Goal: Information Seeking & Learning: Find specific fact

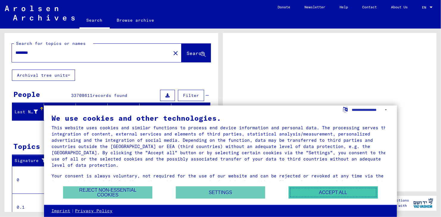
click at [343, 192] on button "Accept all" at bounding box center [333, 193] width 89 height 12
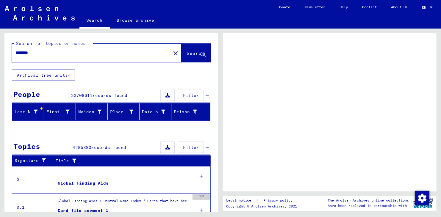
click at [84, 58] on div "********" at bounding box center [89, 52] width 155 height 13
click at [83, 57] on div "********" at bounding box center [89, 52] width 155 height 13
click at [68, 55] on input "********" at bounding box center [91, 53] width 152 height 6
type input "*"
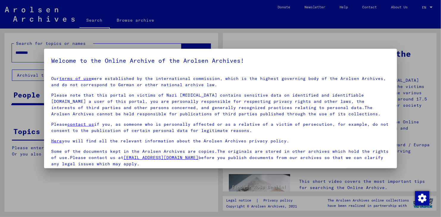
click at [430, 8] on div at bounding box center [220, 108] width 441 height 217
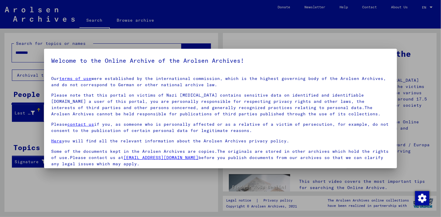
click at [430, 7] on div at bounding box center [220, 108] width 441 height 217
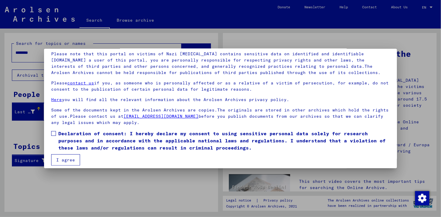
scroll to position [46, 0]
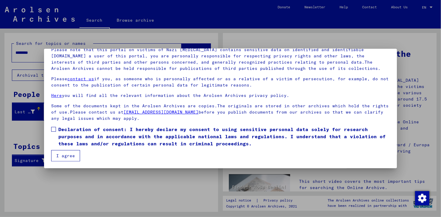
click at [58, 159] on button "I agree" at bounding box center [65, 155] width 29 height 11
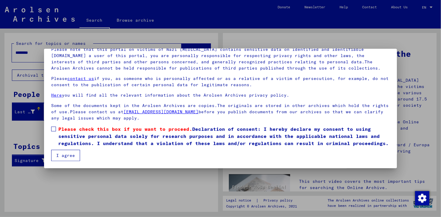
click at [52, 128] on span at bounding box center [53, 129] width 5 height 5
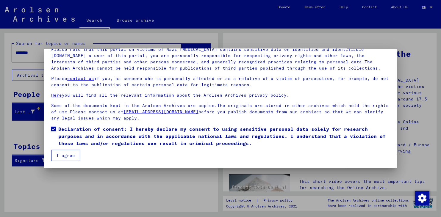
click at [63, 156] on button "I agree" at bounding box center [65, 155] width 29 height 11
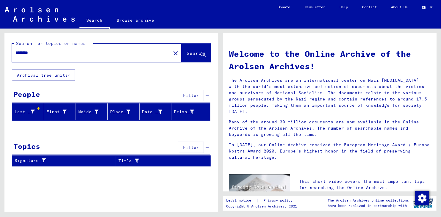
click at [427, 7] on span "EN" at bounding box center [425, 7] width 7 height 4
click at [425, 19] on span "Deutsch" at bounding box center [421, 21] width 24 height 11
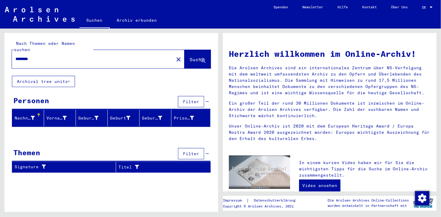
click at [97, 56] on input "********" at bounding box center [90, 59] width 151 height 6
type input "*"
type input "*********"
click at [201, 58] on icon at bounding box center [203, 60] width 5 height 5
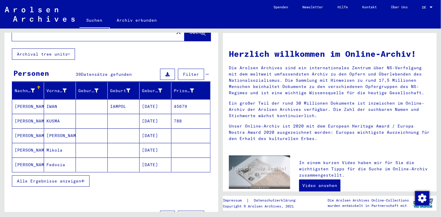
scroll to position [30, 0]
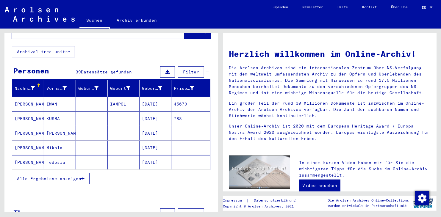
click at [54, 155] on mat-cell "Fedosia" at bounding box center [60, 162] width 32 height 14
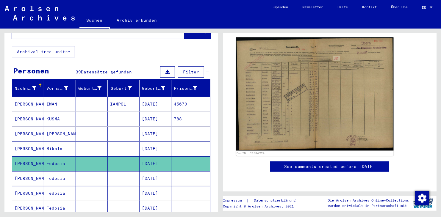
scroll to position [86, 0]
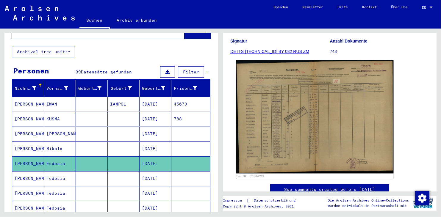
click at [261, 108] on img at bounding box center [315, 117] width 158 height 114
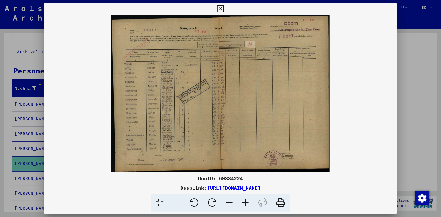
click at [246, 199] on icon at bounding box center [246, 203] width 16 height 18
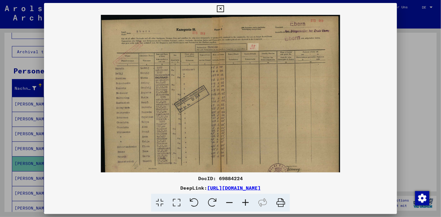
click at [246, 200] on icon at bounding box center [246, 203] width 16 height 18
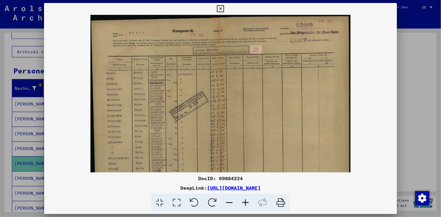
click at [245, 200] on icon at bounding box center [246, 203] width 16 height 18
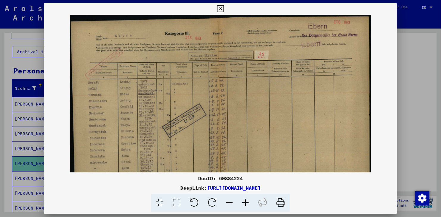
click at [245, 200] on icon at bounding box center [246, 203] width 16 height 18
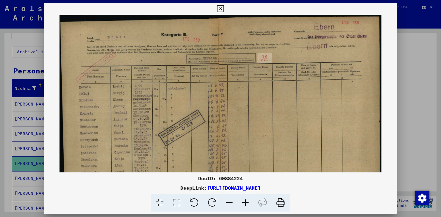
click at [245, 200] on icon at bounding box center [246, 203] width 16 height 18
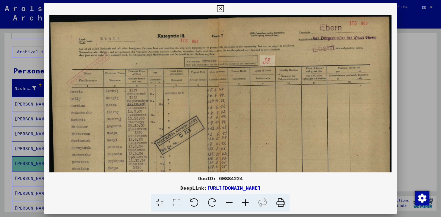
click at [245, 200] on icon at bounding box center [246, 203] width 16 height 18
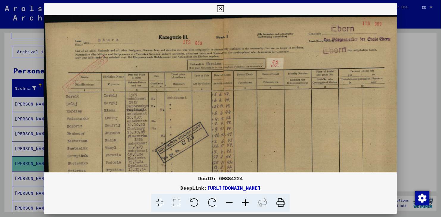
click at [245, 200] on icon at bounding box center [246, 203] width 16 height 18
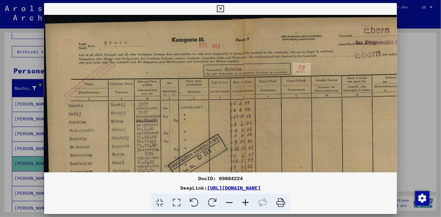
click at [245, 200] on icon at bounding box center [246, 203] width 16 height 18
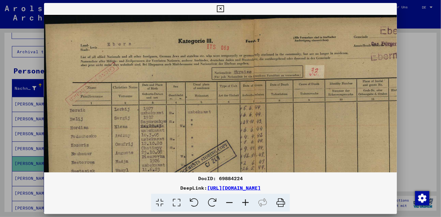
click at [245, 200] on icon at bounding box center [246, 203] width 16 height 18
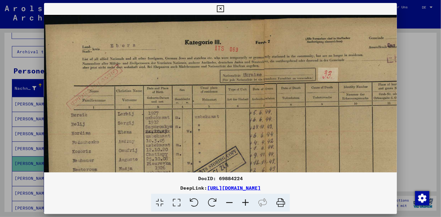
click at [245, 200] on icon at bounding box center [246, 203] width 16 height 18
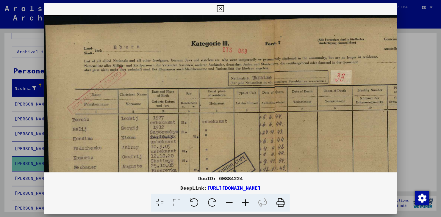
click at [245, 200] on icon at bounding box center [246, 203] width 16 height 18
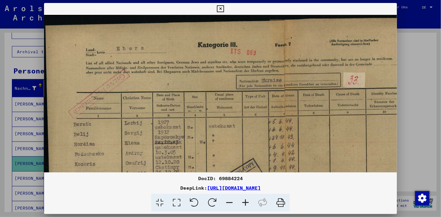
click at [245, 200] on icon at bounding box center [246, 203] width 16 height 18
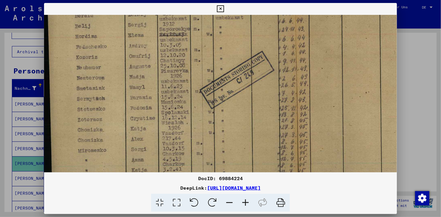
scroll to position [112, 0]
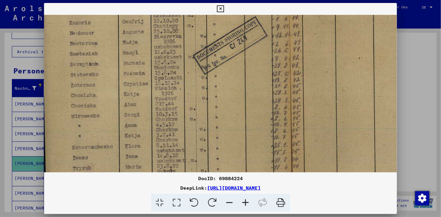
drag, startPoint x: 194, startPoint y: 138, endPoint x: 195, endPoint y: -4, distance: 142.1
click at [195, 0] on html "Suchen Archiv erkunden Spenden Newsletter Hilfe Kontakt Über Uns Suchen Archiv …" at bounding box center [220, 108] width 441 height 217
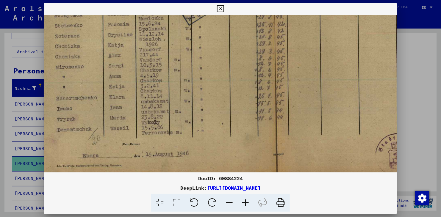
scroll to position [208, 24]
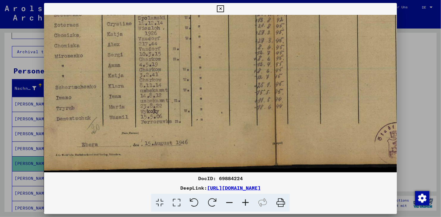
drag, startPoint x: 206, startPoint y: 85, endPoint x: 194, endPoint y: 37, distance: 49.5
click at [416, 22] on div at bounding box center [220, 108] width 441 height 217
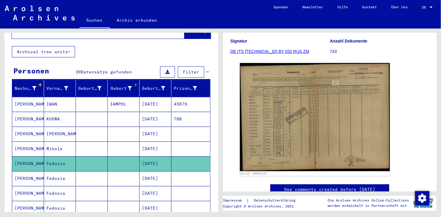
click at [119, 85] on div "Geburt‏" at bounding box center [121, 88] width 22 height 6
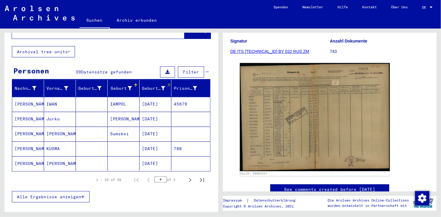
click at [148, 85] on div "Geburtsdatum" at bounding box center [153, 88] width 23 height 6
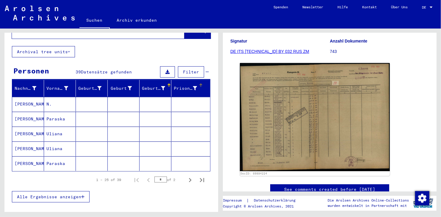
click at [176, 85] on div "Prisoner #" at bounding box center [185, 88] width 23 height 6
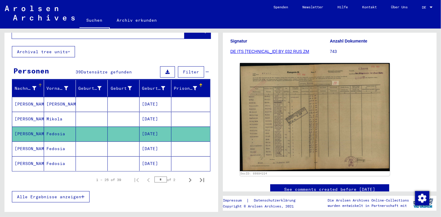
click at [18, 85] on div "Nachname" at bounding box center [26, 88] width 22 height 6
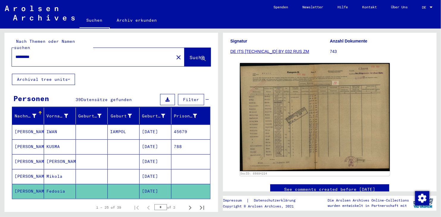
scroll to position [0, 0]
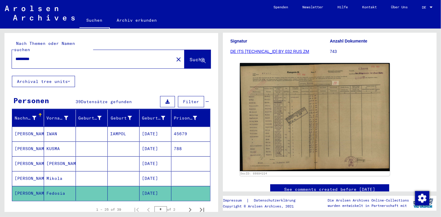
click at [194, 57] on span "Suche" at bounding box center [197, 60] width 15 height 6
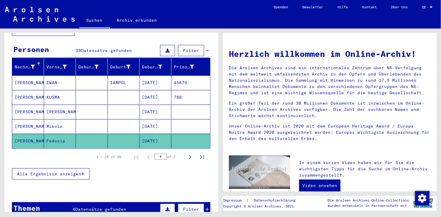
scroll to position [60, 0]
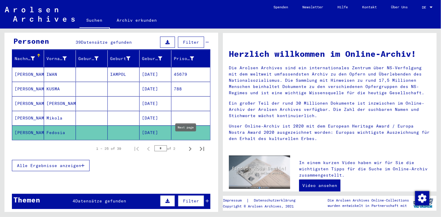
click at [189, 147] on icon "Next page" at bounding box center [190, 149] width 3 height 4
type input "*"
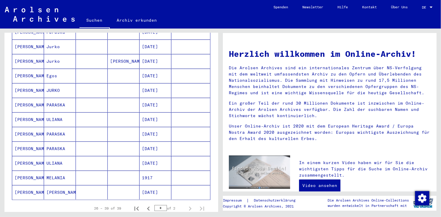
scroll to position [179, 0]
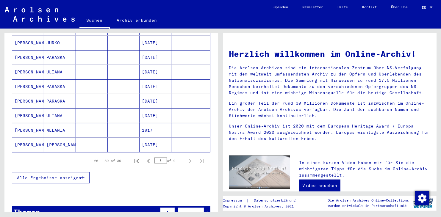
click at [50, 109] on mat-cell "ULIANA" at bounding box center [60, 116] width 32 height 14
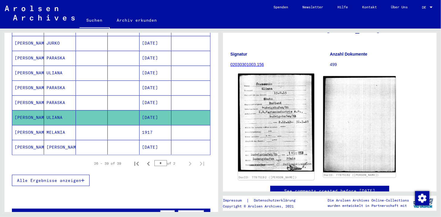
scroll to position [60, 0]
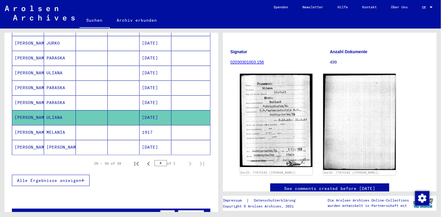
click at [55, 140] on mat-cell "[PERSON_NAME]" at bounding box center [60, 147] width 32 height 15
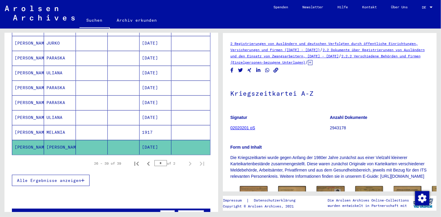
click at [55, 125] on mat-cell "MELANIA" at bounding box center [60, 132] width 32 height 15
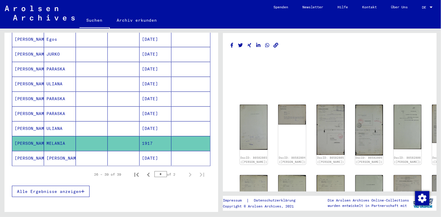
scroll to position [150, 0]
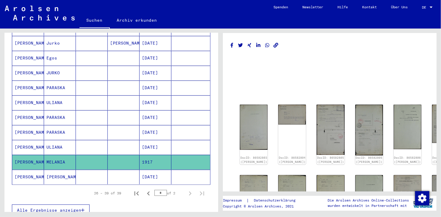
click at [52, 126] on mat-cell "PARASKA" at bounding box center [60, 132] width 32 height 15
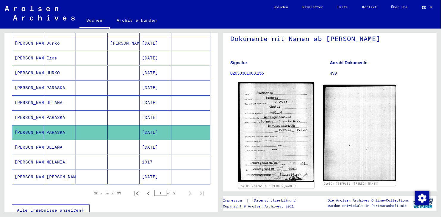
scroll to position [60, 0]
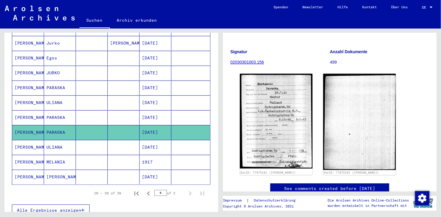
click at [45, 111] on mat-cell "PARASKA" at bounding box center [60, 118] width 32 height 15
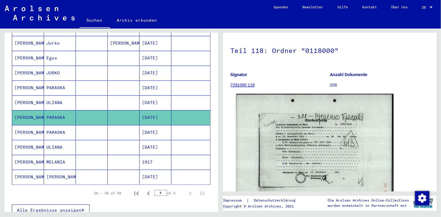
scroll to position [60, 0]
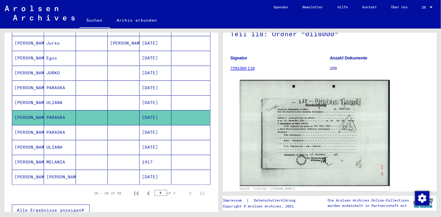
click at [52, 96] on mat-cell "ULIANA" at bounding box center [60, 103] width 32 height 15
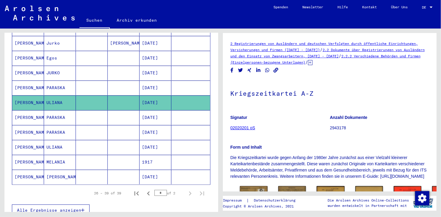
click at [49, 81] on mat-cell "PARASKA" at bounding box center [60, 88] width 32 height 15
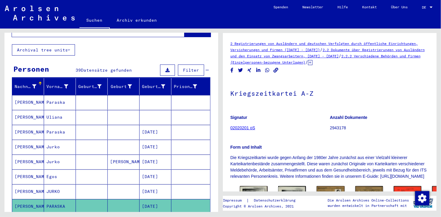
scroll to position [31, 0]
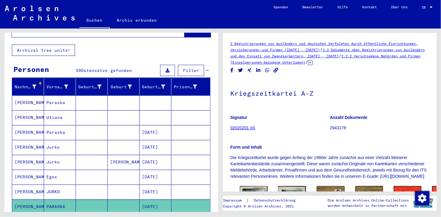
click at [53, 100] on mat-cell "Paraska" at bounding box center [60, 103] width 32 height 15
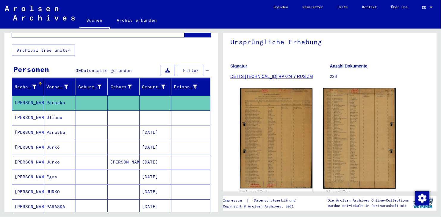
scroll to position [60, 0]
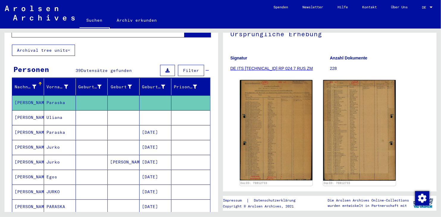
click at [61, 111] on mat-cell "Uliana" at bounding box center [60, 118] width 32 height 15
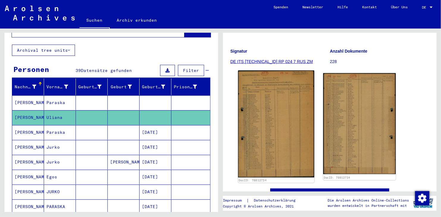
scroll to position [89, 0]
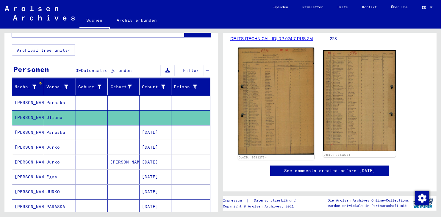
click at [290, 106] on img at bounding box center [276, 102] width 76 height 108
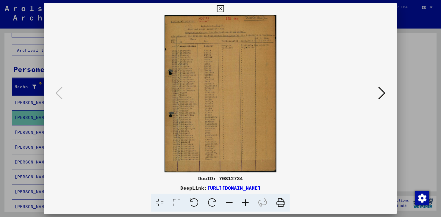
click at [407, 35] on div at bounding box center [220, 108] width 441 height 217
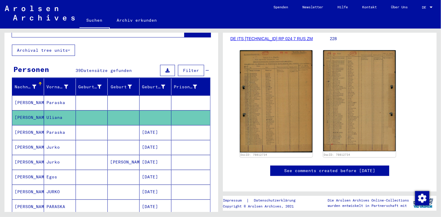
click at [67, 125] on mat-cell "Paraska" at bounding box center [60, 132] width 32 height 15
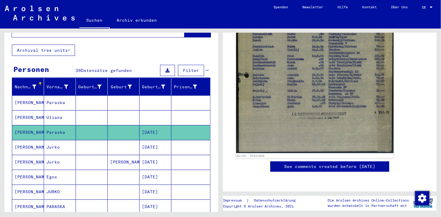
scroll to position [268, 0]
